Goal: Task Accomplishment & Management: Manage account settings

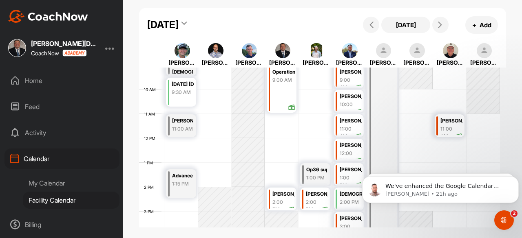
scroll to position [1, 0]
click at [517, 178] on icon "Dismiss notification" at bounding box center [515, 178] width 3 height 3
click at [517, 178] on icon "Dismiss notification" at bounding box center [516, 179] width 2 height 2
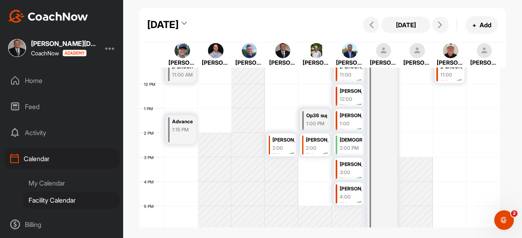
scroll to position [264, 0]
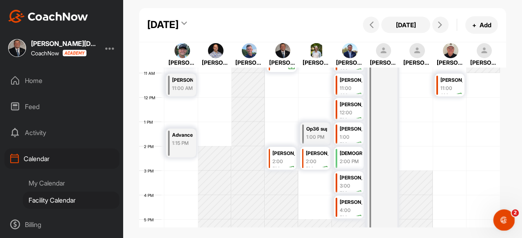
click at [503, 218] on icon "Open Intercom Messenger" at bounding box center [502, 219] width 13 height 13
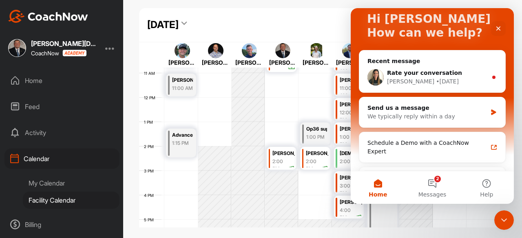
scroll to position [0, 0]
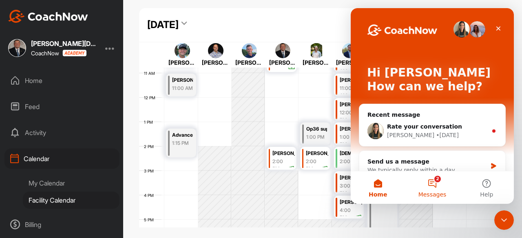
click at [430, 185] on button "2 Messages" at bounding box center [432, 188] width 54 height 33
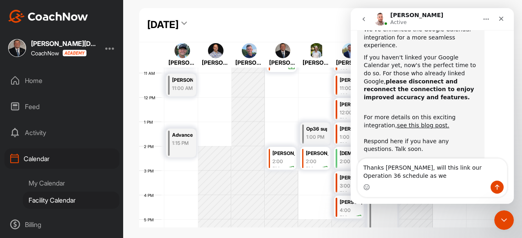
scroll to position [60, 0]
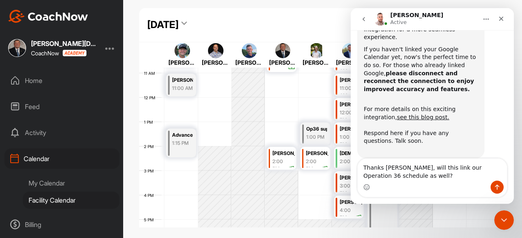
type textarea "Thanks [PERSON_NAME], will this link our Operation 36 schedule as well?"
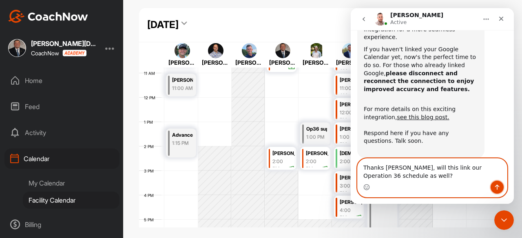
click at [497, 188] on icon "Send a message…" at bounding box center [497, 187] width 4 height 5
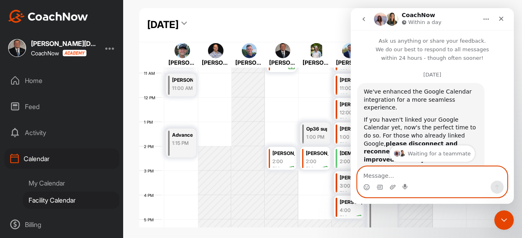
scroll to position [41, 0]
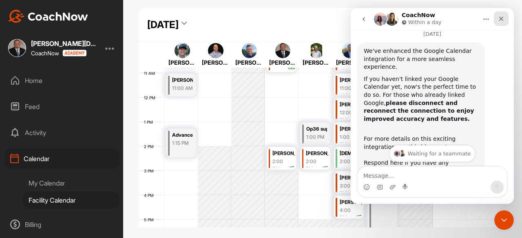
click at [505, 19] on div "Close" at bounding box center [501, 18] width 15 height 15
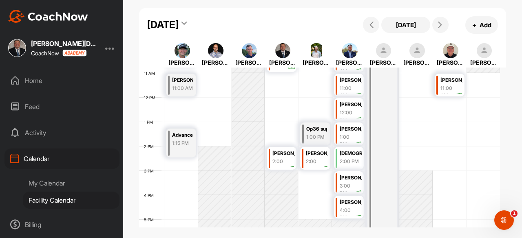
click at [45, 185] on div "My Calendar" at bounding box center [71, 183] width 97 height 17
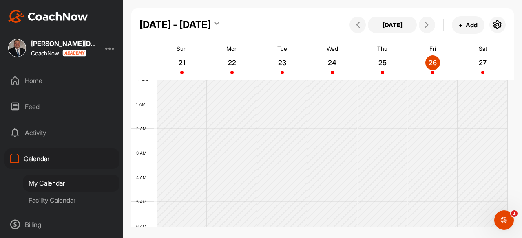
scroll to position [141, 0]
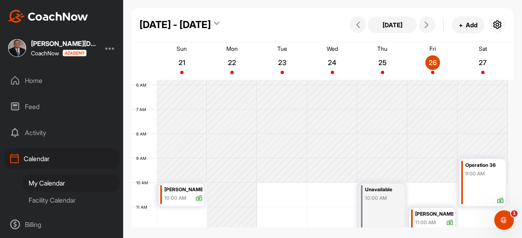
click at [498, 27] on icon "button" at bounding box center [497, 25] width 10 height 10
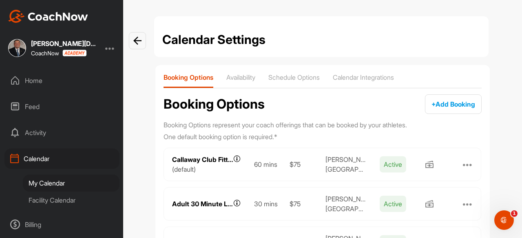
click at [371, 77] on p "Calendar Integrations" at bounding box center [363, 77] width 61 height 8
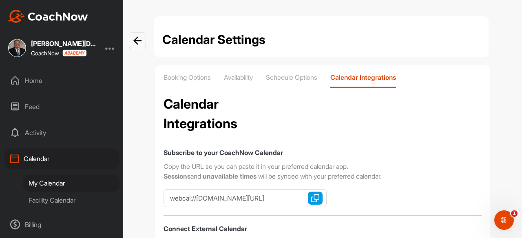
checkbox input "true"
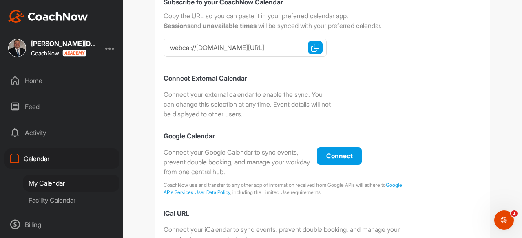
scroll to position [163, 0]
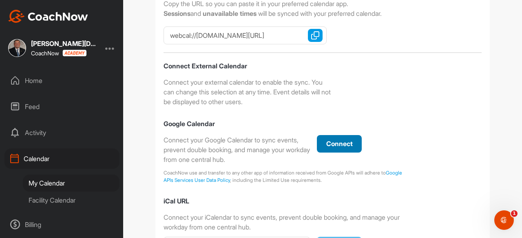
click at [336, 148] on div "Connect" at bounding box center [339, 144] width 32 height 10
click at [46, 183] on div "My Calendar" at bounding box center [71, 183] width 97 height 17
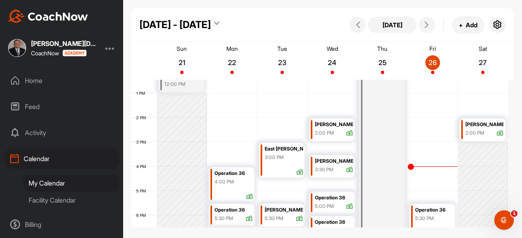
scroll to position [264, 0]
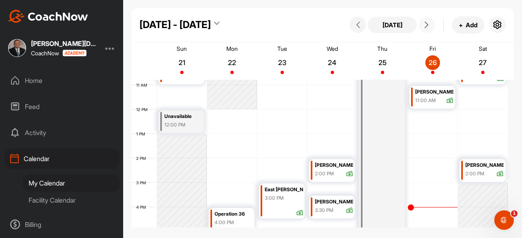
click at [431, 23] on span at bounding box center [427, 25] width 10 height 7
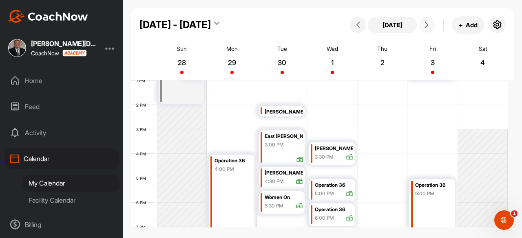
scroll to position [304, 0]
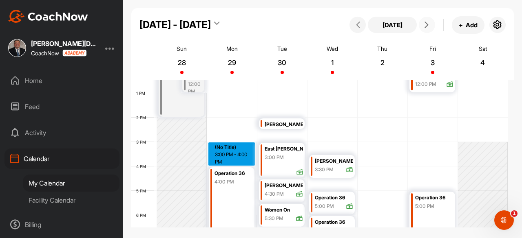
click at [229, 147] on div "12 AM 1 AM 2 AM 3 AM 4 AM 5 AM 6 AM 7 AM 8 AM 9 AM 10 AM 11 AM 12 PM 1 PM 2 PM …" at bounding box center [319, 68] width 376 height 587
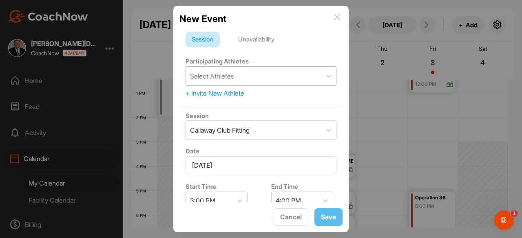
click at [253, 82] on div "Select Athletes" at bounding box center [253, 76] width 135 height 19
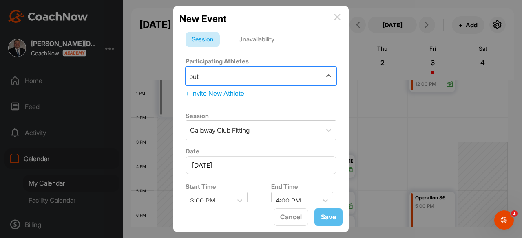
type input "butl"
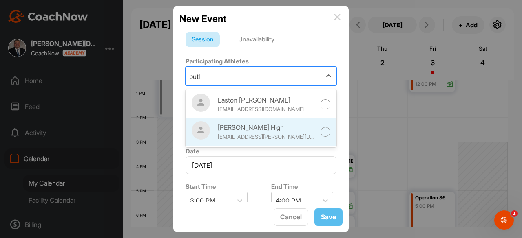
click at [320, 136] on div at bounding box center [325, 132] width 10 height 10
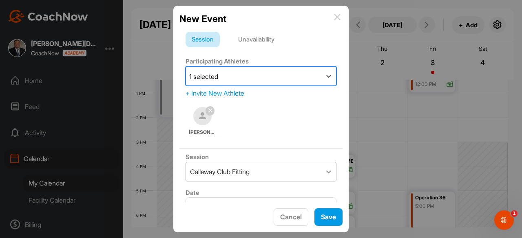
click at [321, 170] on div at bounding box center [328, 172] width 15 height 15
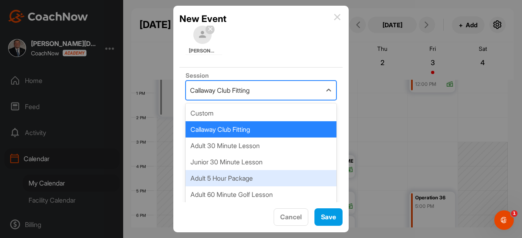
scroll to position [28, 0]
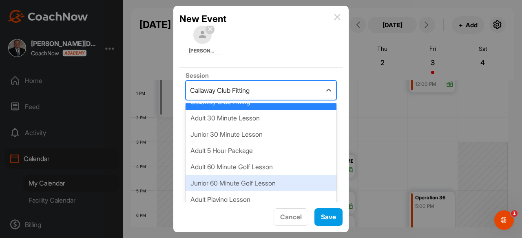
click at [234, 185] on div "Junior 60 Minute Golf Lesson" at bounding box center [260, 183] width 151 height 16
type input "90"
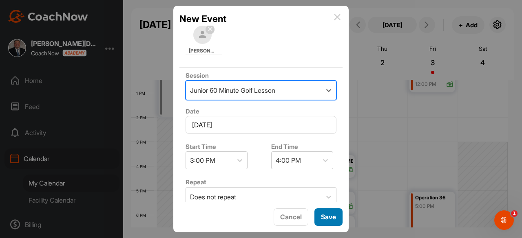
click at [332, 215] on span "Save" at bounding box center [328, 217] width 15 height 8
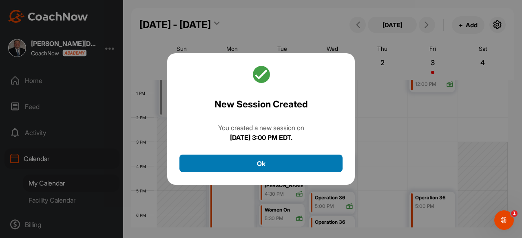
click at [275, 166] on button "Ok" at bounding box center [260, 164] width 163 height 18
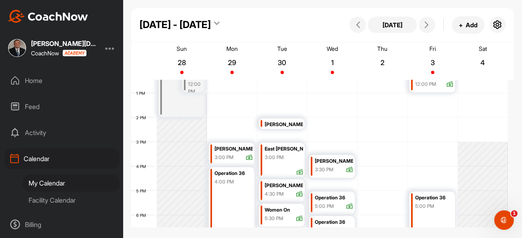
click at [229, 155] on div "3:00 PM" at bounding box center [223, 157] width 19 height 7
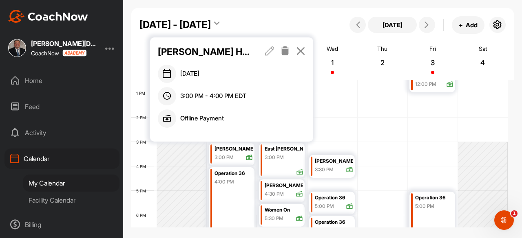
click at [283, 47] on icon at bounding box center [284, 50] width 9 height 9
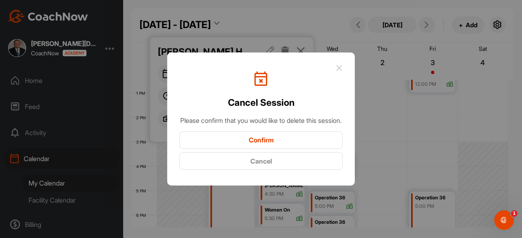
click at [260, 148] on button "Confirm" at bounding box center [260, 141] width 163 height 18
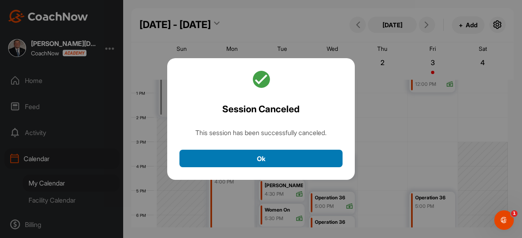
click at [240, 164] on button "Ok" at bounding box center [260, 159] width 163 height 18
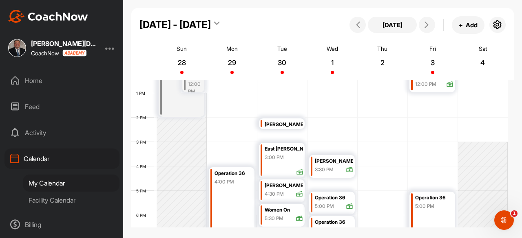
click at [339, 161] on div "[PERSON_NAME] High" at bounding box center [334, 161] width 38 height 9
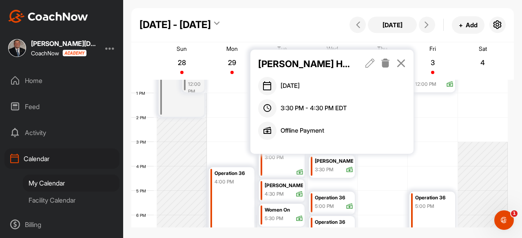
click at [370, 63] on icon at bounding box center [369, 63] width 9 height 9
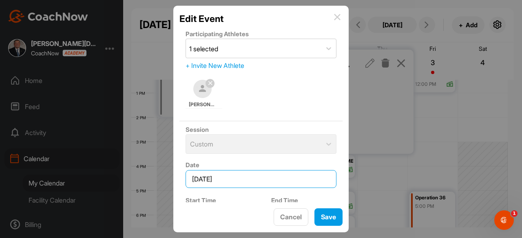
click at [265, 185] on input "[DATE]" at bounding box center [260, 179] width 151 height 18
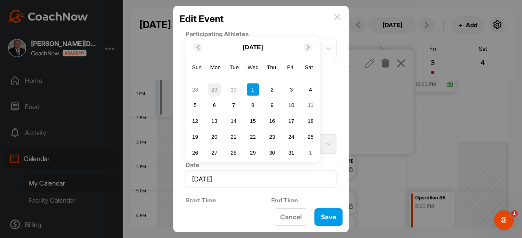
click at [215, 90] on div "29" at bounding box center [214, 90] width 12 height 12
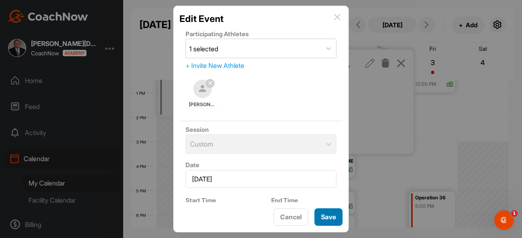
click at [324, 216] on span "Save" at bounding box center [328, 217] width 15 height 8
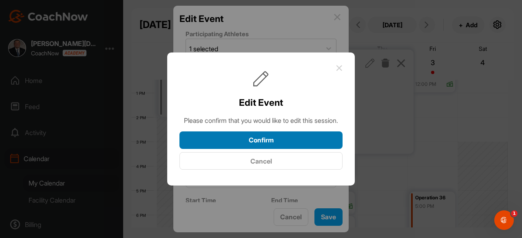
click at [264, 147] on button "Confirm" at bounding box center [260, 141] width 163 height 18
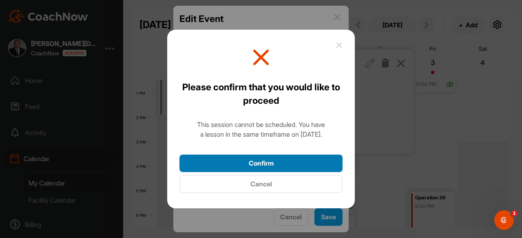
click at [277, 159] on button "Confirm" at bounding box center [260, 164] width 163 height 18
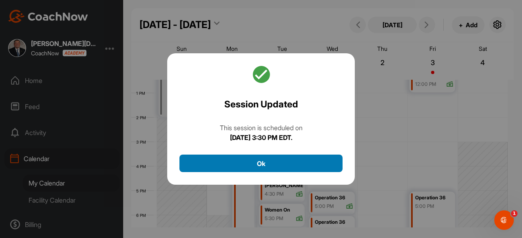
click at [294, 161] on button "Ok" at bounding box center [260, 164] width 163 height 18
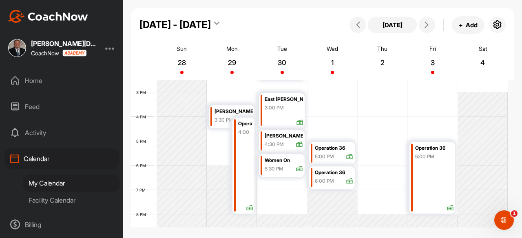
scroll to position [345, 0]
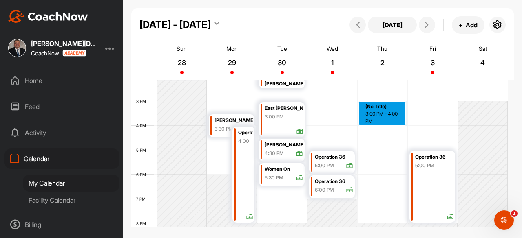
click at [385, 108] on div "12 AM 1 AM 2 AM 3 AM 4 AM 5 AM 6 AM 7 AM 8 AM 9 AM 10 AM 11 AM 12 PM 1 PM 2 PM …" at bounding box center [319, 28] width 376 height 587
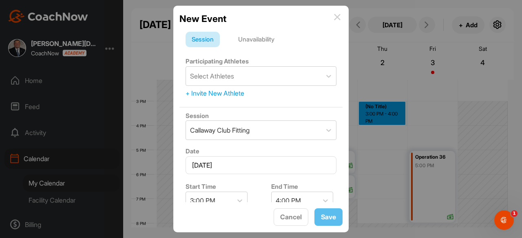
click at [265, 40] on div "Unavailability" at bounding box center [256, 39] width 48 height 15
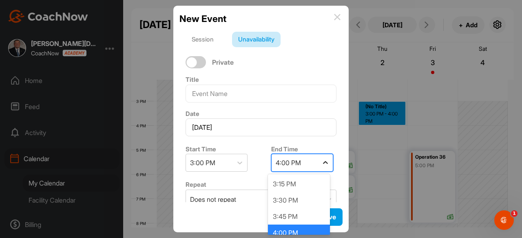
click at [325, 163] on icon at bounding box center [325, 163] width 8 height 8
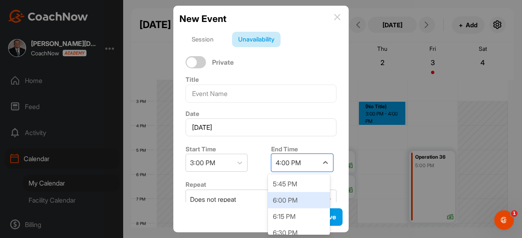
scroll to position [245, 0]
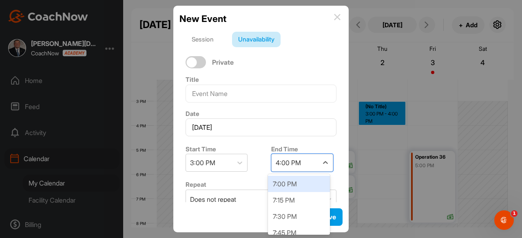
click at [294, 187] on div "7:00 PM" at bounding box center [299, 184] width 62 height 16
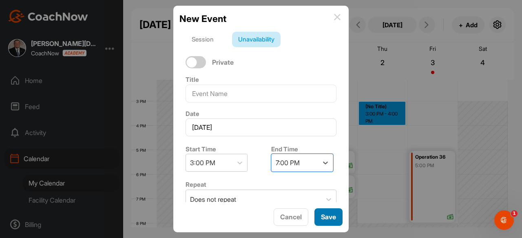
click at [330, 218] on span "Save" at bounding box center [328, 217] width 15 height 8
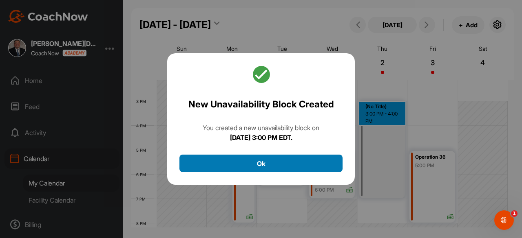
click at [298, 168] on button "Ok" at bounding box center [260, 164] width 163 height 18
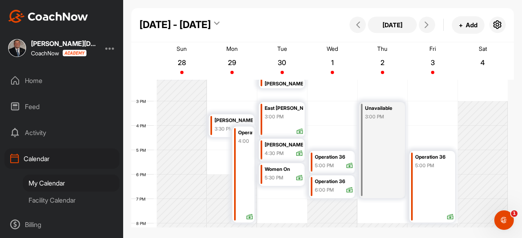
click at [376, 133] on div "Unavailable 3:00 PM" at bounding box center [382, 150] width 46 height 96
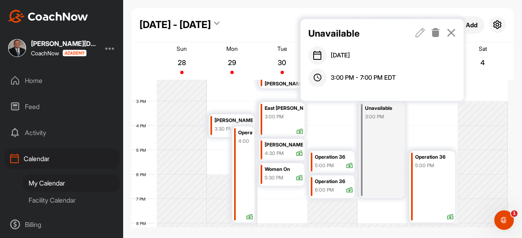
click at [420, 35] on icon at bounding box center [419, 32] width 9 height 9
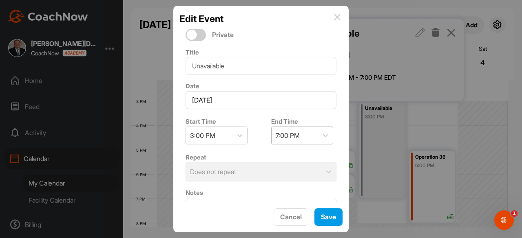
click at [302, 137] on div "7:00 PM" at bounding box center [294, 135] width 46 height 17
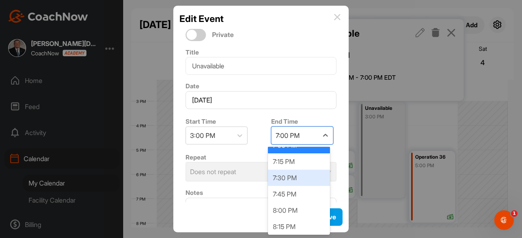
scroll to position [268, 0]
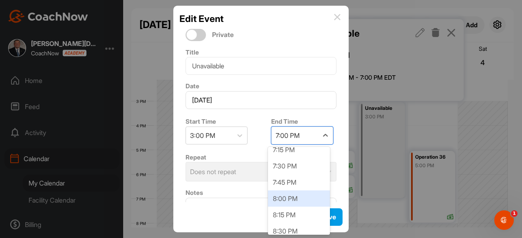
click at [293, 199] on div "8:00 PM" at bounding box center [299, 199] width 62 height 16
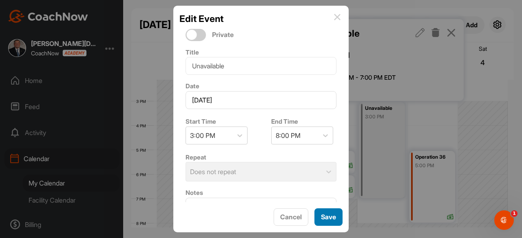
click at [330, 221] on span "Save" at bounding box center [328, 217] width 15 height 8
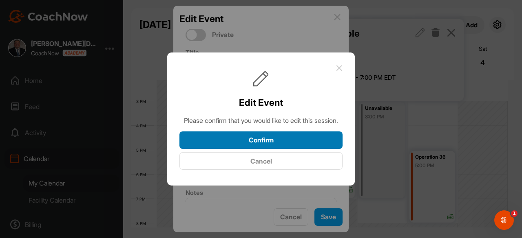
click at [276, 149] on button "Confirm" at bounding box center [260, 141] width 163 height 18
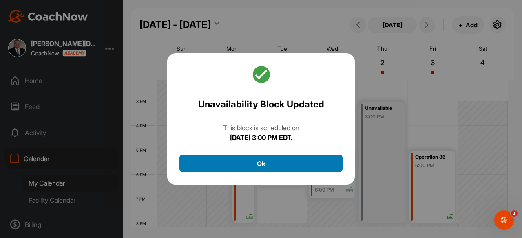
click at [290, 160] on button "Ok" at bounding box center [260, 164] width 163 height 18
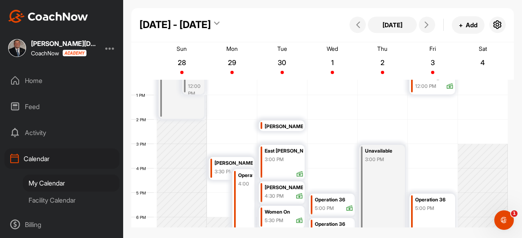
scroll to position [223, 0]
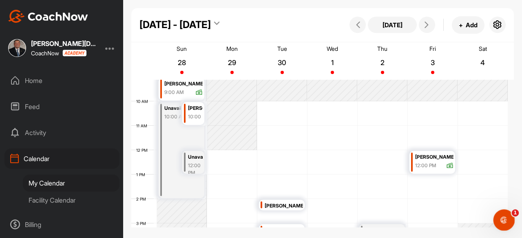
click at [505, 216] on icon "Open Intercom Messenger" at bounding box center [502, 219] width 13 height 13
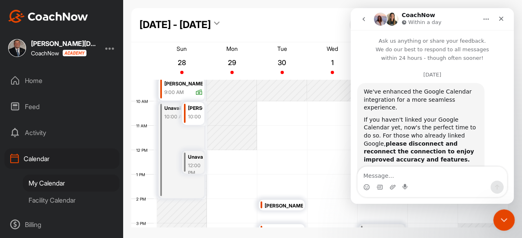
scroll to position [181, 0]
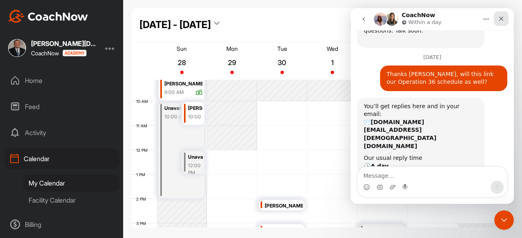
click at [499, 18] on icon "Close" at bounding box center [501, 18] width 7 height 7
